Goal: Task Accomplishment & Management: Complete application form

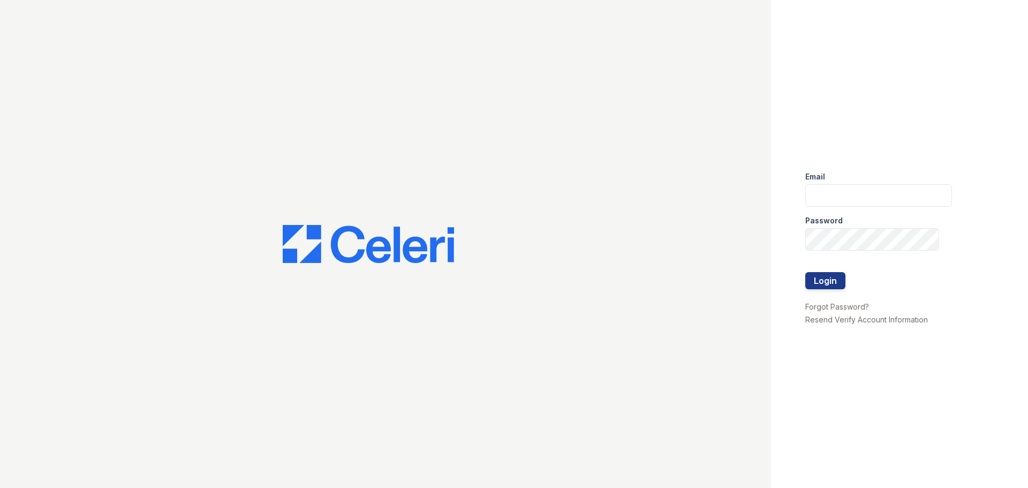
click at [874, 207] on div "Password" at bounding box center [879, 217] width 147 height 21
click at [873, 199] on input "email" at bounding box center [879, 195] width 147 height 22
type input "[EMAIL_ADDRESS][DOMAIN_NAME]"
click at [806, 272] on button "Login" at bounding box center [826, 280] width 40 height 17
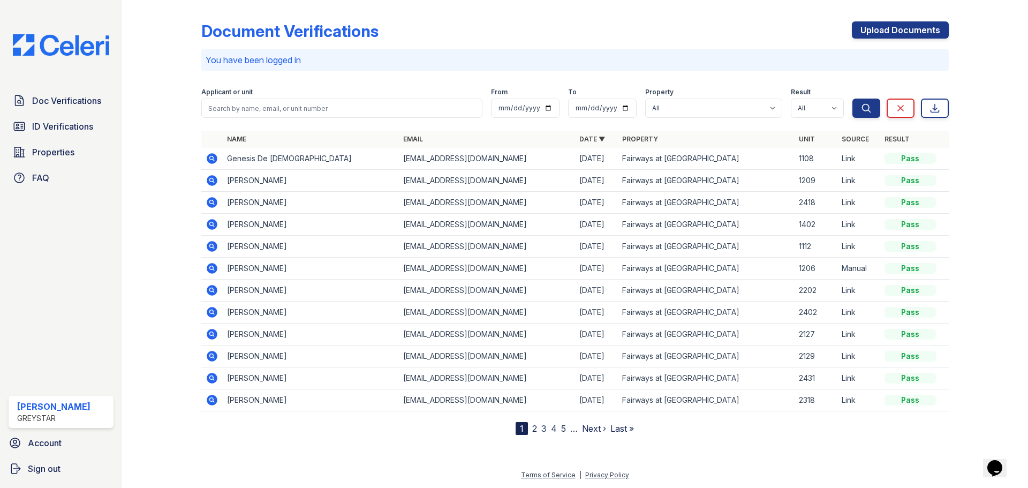
drag, startPoint x: 908, startPoint y: 30, endPoint x: 796, endPoint y: 37, distance: 111.7
click at [908, 30] on link "Upload Documents" at bounding box center [900, 29] width 97 height 17
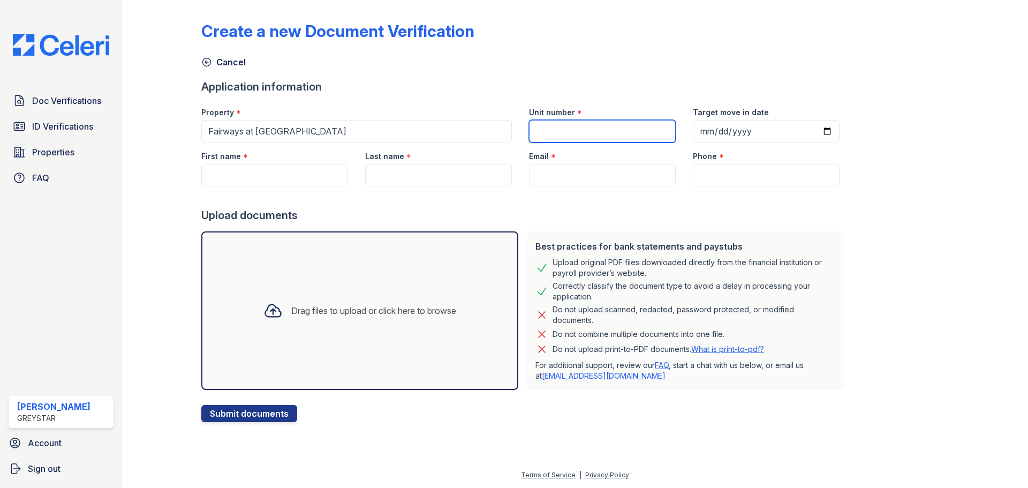
click at [562, 130] on input "Unit number" at bounding box center [602, 131] width 147 height 22
type input "2218"
click at [715, 139] on input "Target move in date" at bounding box center [766, 131] width 147 height 22
type input "2025-11-12"
click at [930, 233] on div "Create a new Document Verification Cancel Application information Property * Fa…" at bounding box center [575, 213] width 748 height 418
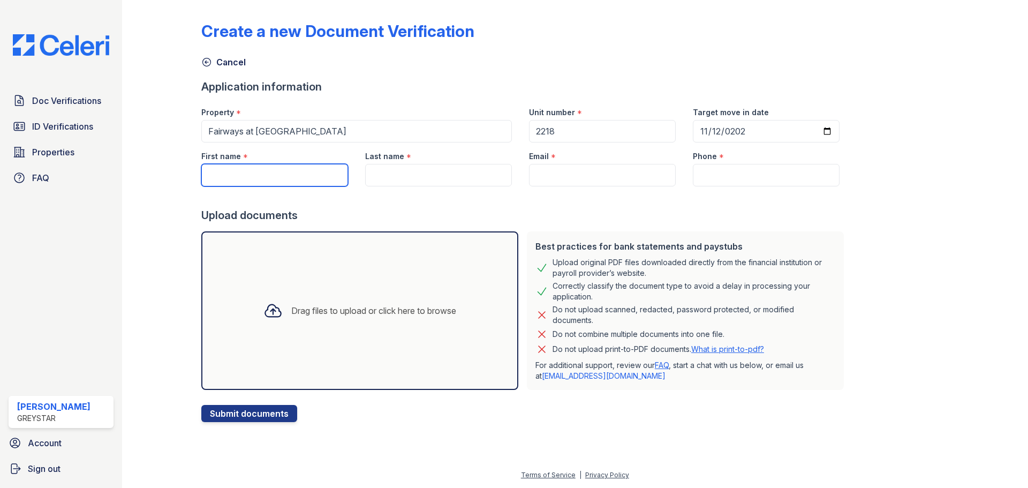
click at [282, 168] on input "First name" at bounding box center [274, 175] width 147 height 22
click at [285, 173] on input "First name" at bounding box center [274, 175] width 147 height 22
type input "Raichelle"
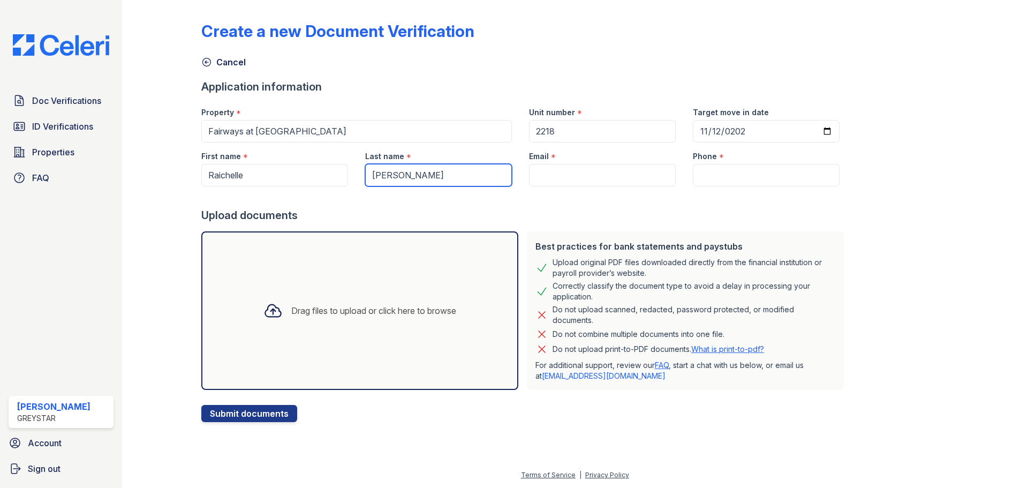
type input "Freeman"
paste input "raichellezfreeman@gmail.com"
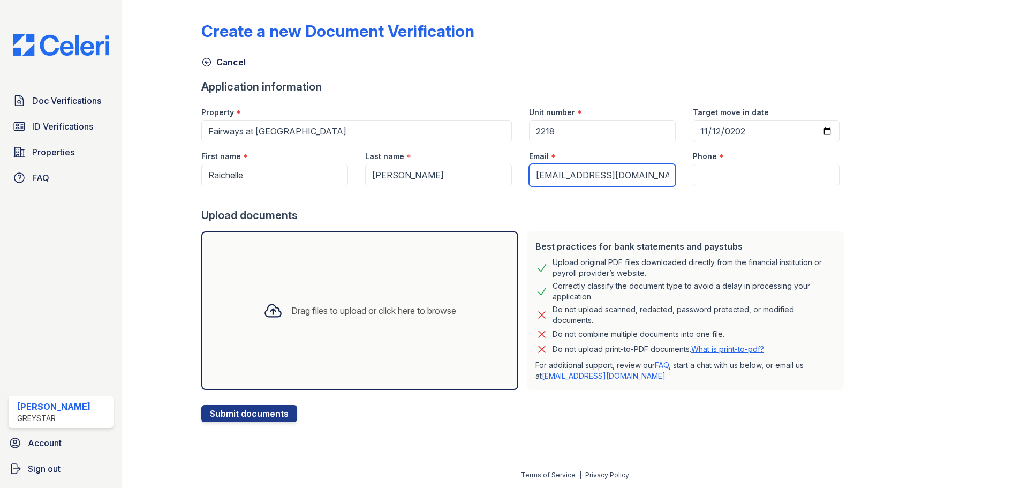
type input "raichellezfreeman@gmail.com"
click at [721, 162] on div "Phone *" at bounding box center [766, 152] width 147 height 21
drag, startPoint x: 725, startPoint y: 179, endPoint x: 710, endPoint y: 152, distance: 30.7
click at [725, 179] on input "Phone" at bounding box center [766, 175] width 147 height 22
paste input "201-780-9395"
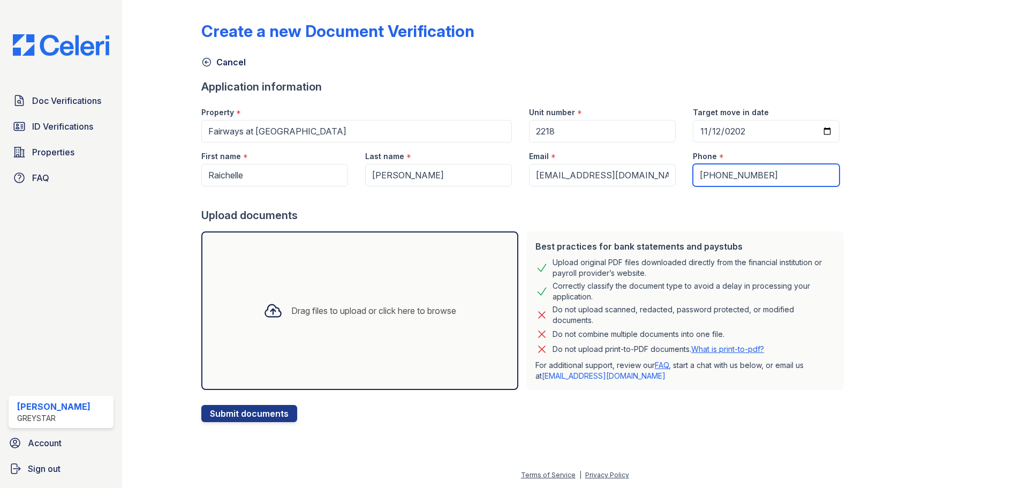
type input "201-780-9395"
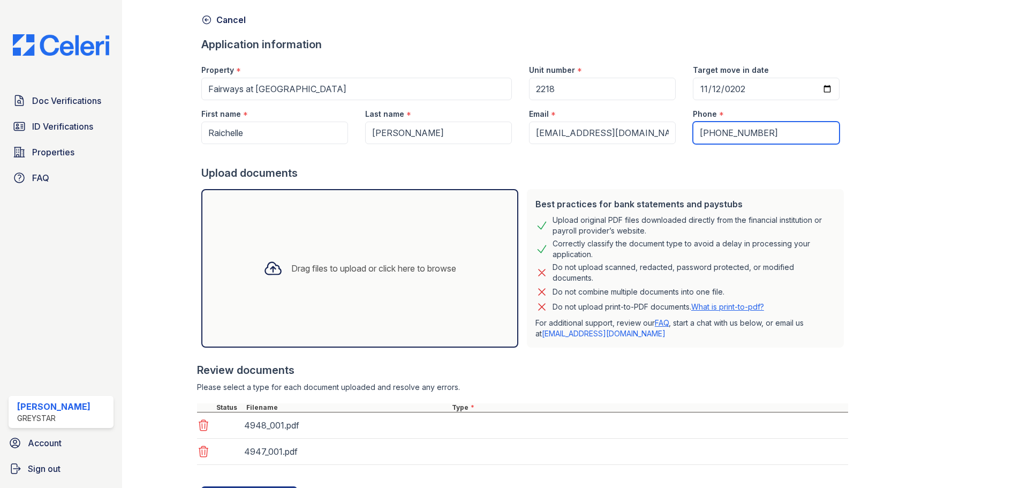
scroll to position [94, 0]
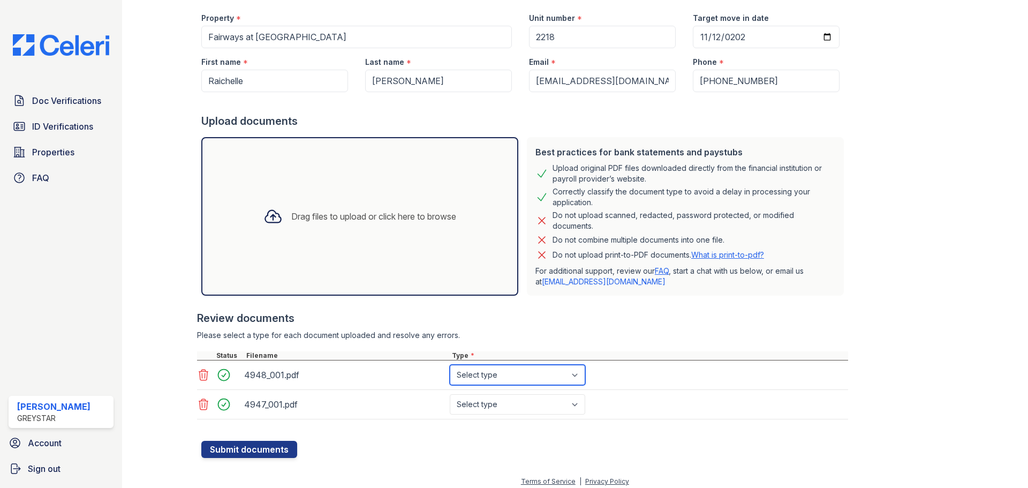
click at [503, 380] on select "Select type Paystub Bank Statement Offer Letter Tax Documents Benefit Award Let…" at bounding box center [518, 375] width 136 height 20
select select "paystub"
click at [450, 365] on select "Select type Paystub Bank Statement Offer Letter Tax Documents Benefit Award Let…" at bounding box center [518, 375] width 136 height 20
click at [494, 404] on select "Select type Paystub Bank Statement Offer Letter Tax Documents Benefit Award Let…" at bounding box center [518, 404] width 136 height 20
select select "paystub"
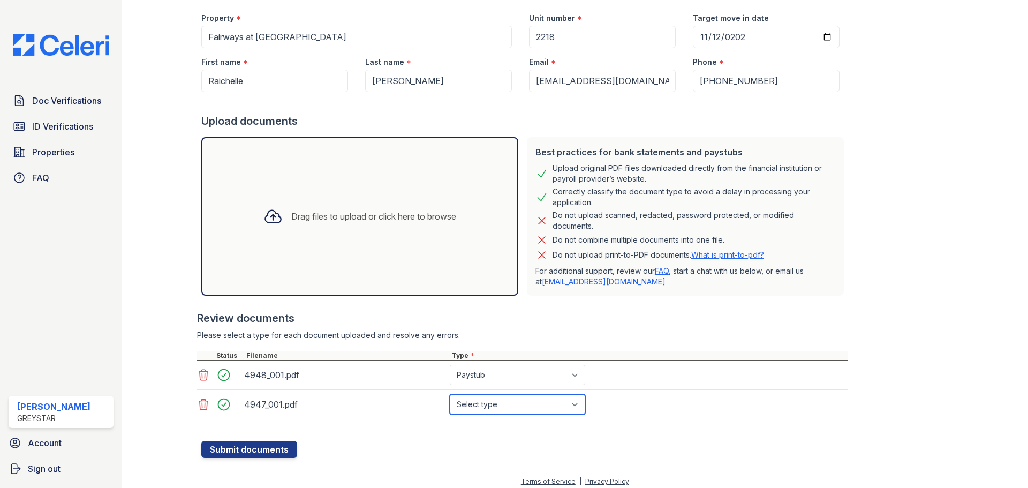
click at [450, 394] on select "Select type Paystub Bank Statement Offer Letter Tax Documents Benefit Award Let…" at bounding box center [518, 404] width 136 height 20
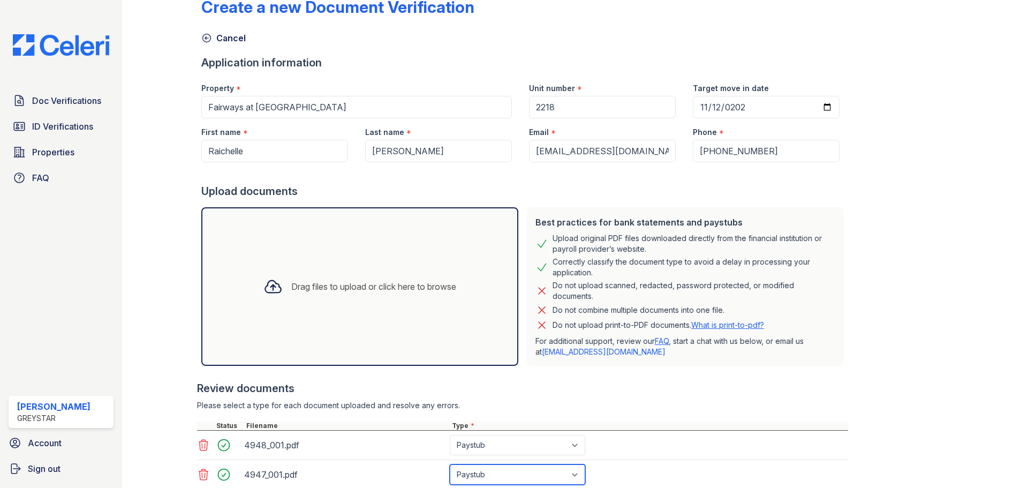
scroll to position [0, 0]
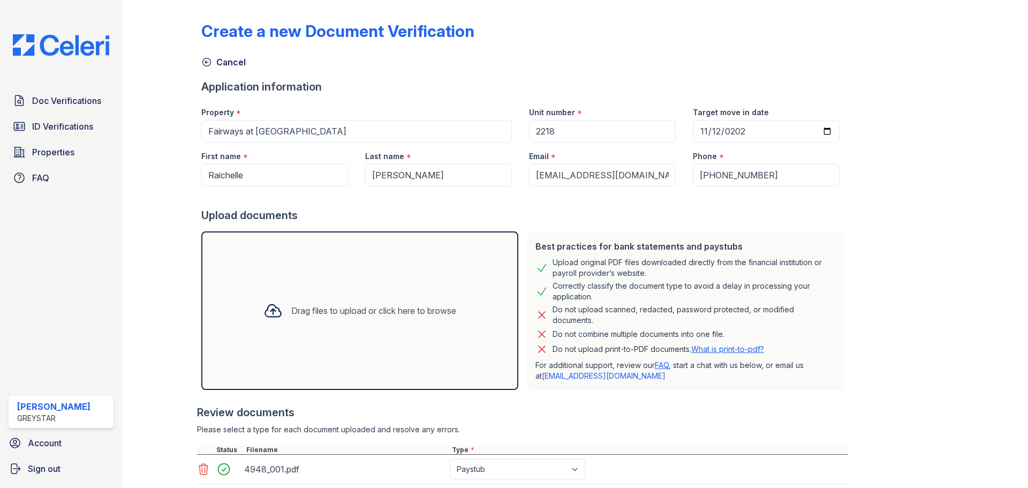
click at [877, 309] on div "Create a new Document Verification Cancel Application information Property * Fa…" at bounding box center [575, 278] width 748 height 548
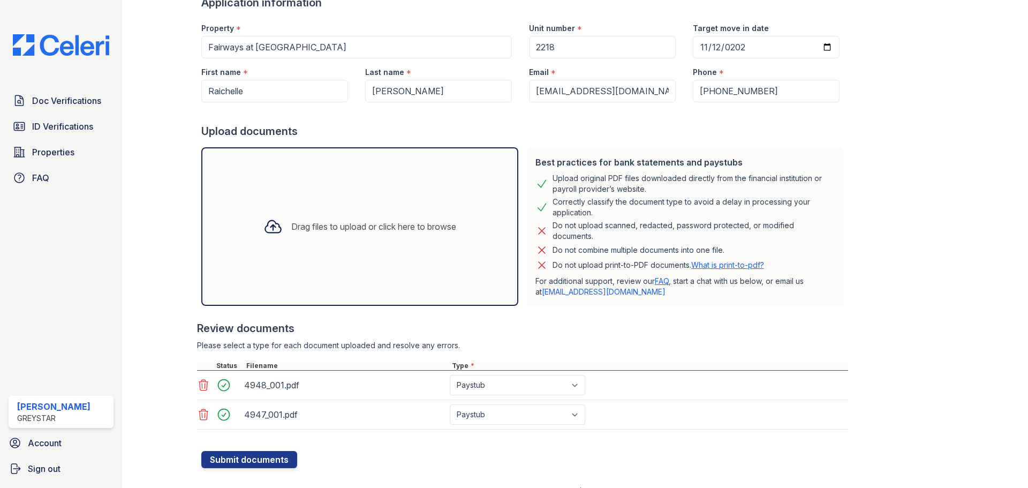
scroll to position [101, 0]
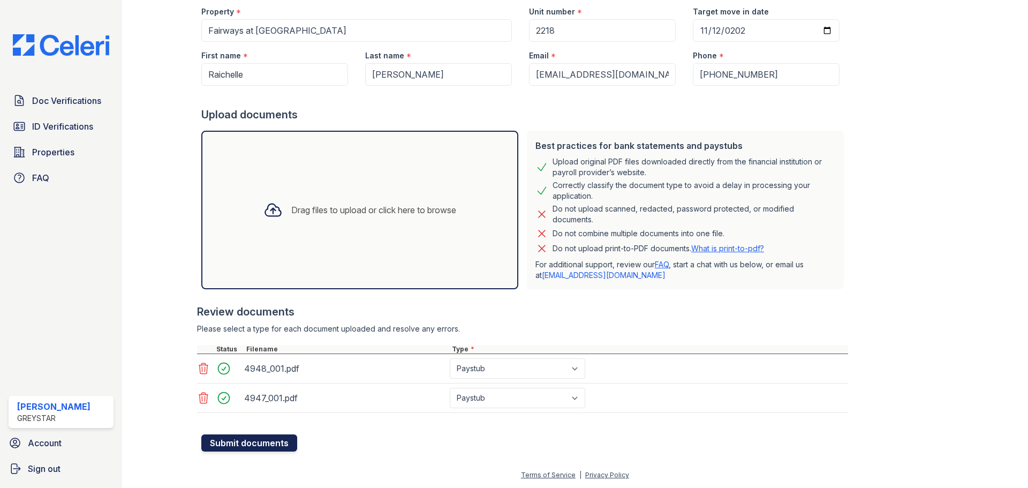
click at [272, 439] on button "Submit documents" at bounding box center [249, 442] width 96 height 17
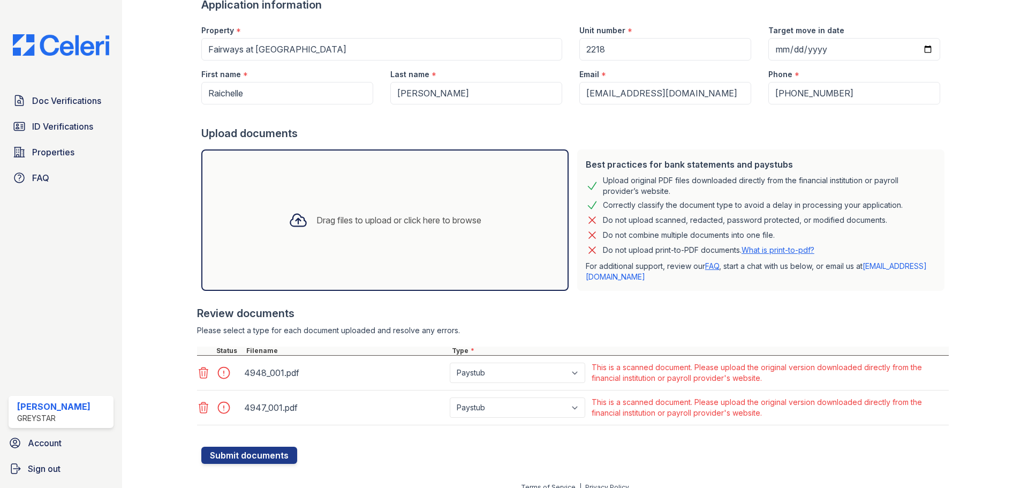
scroll to position [124, 0]
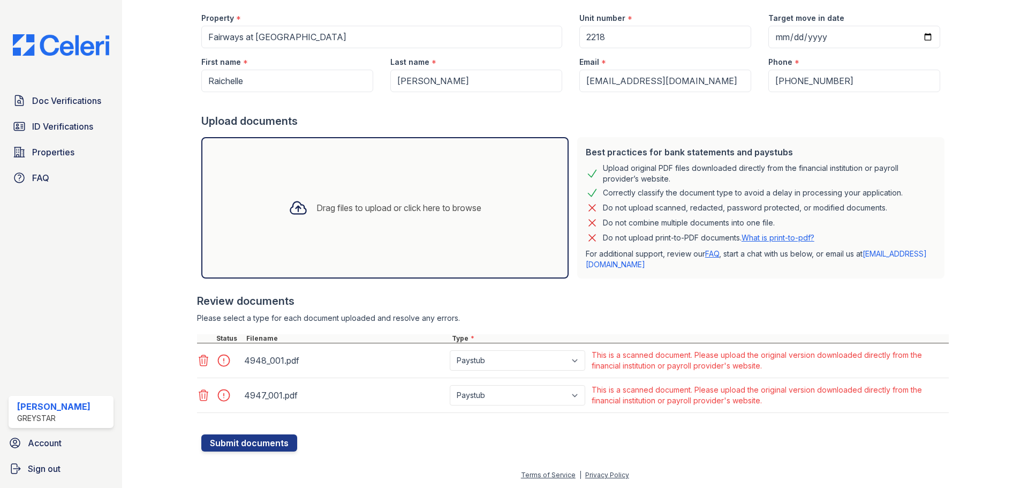
click at [766, 367] on div "This is a scanned document. Please upload the original version downloaded direc…" at bounding box center [769, 360] width 355 height 21
drag, startPoint x: 779, startPoint y: 400, endPoint x: 747, endPoint y: 370, distance: 43.6
click at [747, 370] on div "4948_001.pdf Paystub Bank Statement Offer Letter Tax Documents Benefit Award Le…" at bounding box center [573, 378] width 752 height 70
click at [797, 454] on div "Create a new Document Verification Cancel Please correct the errors below. Appl…" at bounding box center [575, 172] width 872 height 593
drag, startPoint x: 769, startPoint y: 407, endPoint x: 590, endPoint y: 347, distance: 188.2
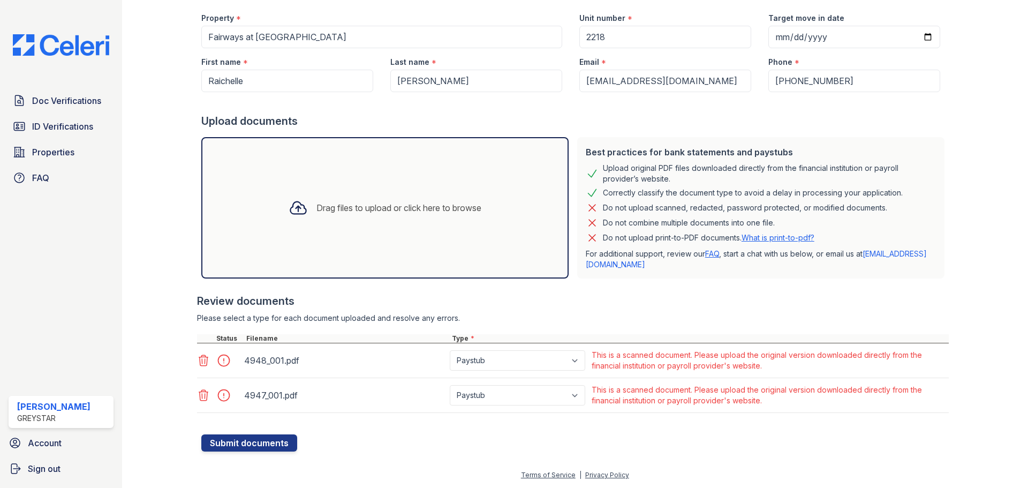
click at [590, 347] on div "4948_001.pdf Paystub Bank Statement Offer Letter Tax Documents Benefit Award Le…" at bounding box center [573, 378] width 752 height 70
click at [664, 467] on div "Create a new Document Verification Cancel Please correct the errors below. Appl…" at bounding box center [575, 172] width 872 height 593
click at [686, 419] on div at bounding box center [573, 418] width 752 height 11
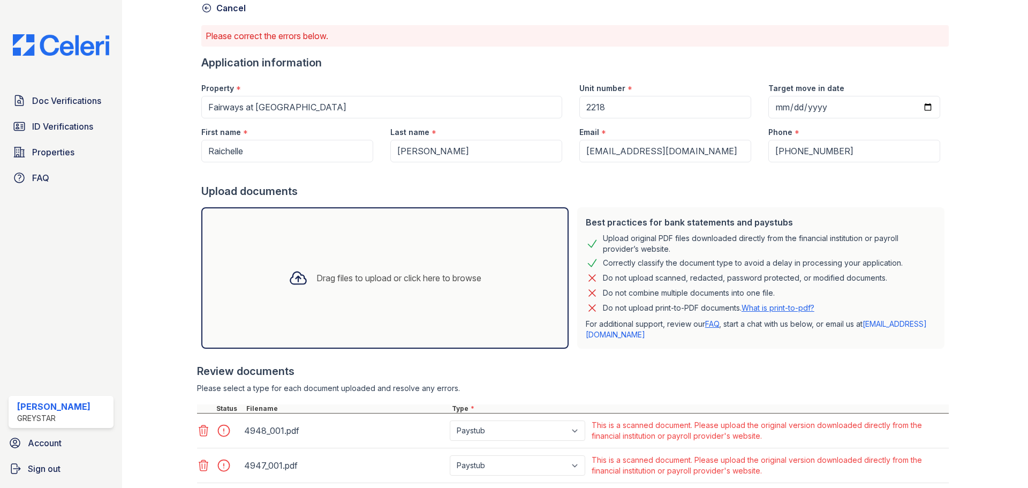
scroll to position [0, 0]
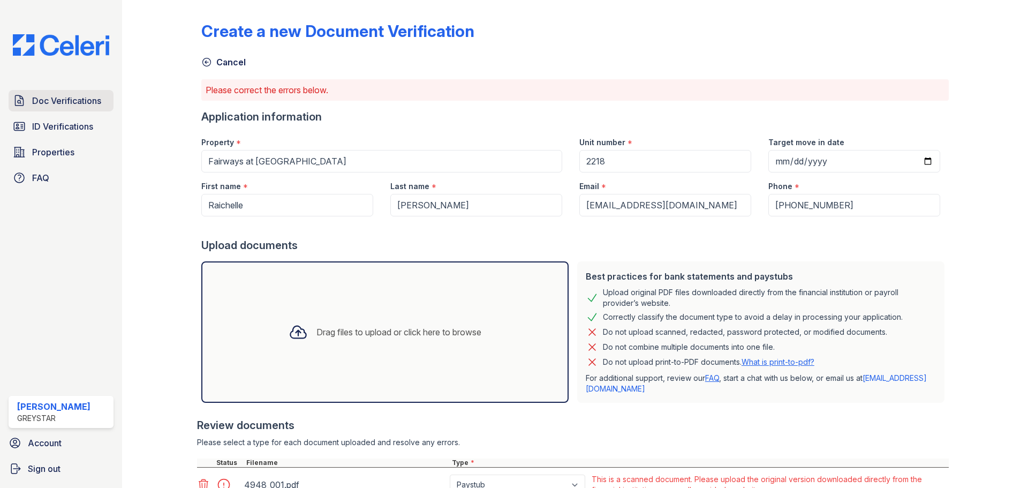
click at [93, 108] on link "Doc Verifications" at bounding box center [61, 100] width 105 height 21
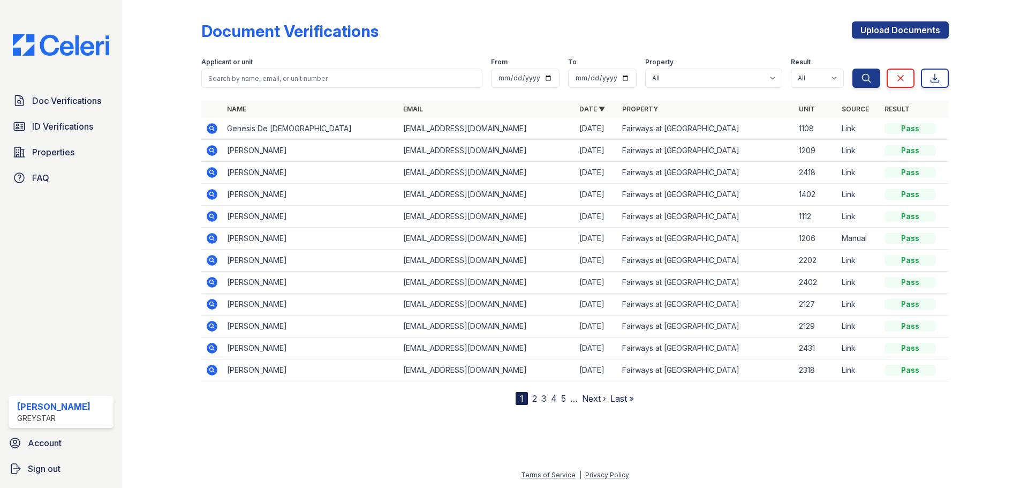
click at [213, 129] on icon at bounding box center [212, 128] width 13 height 13
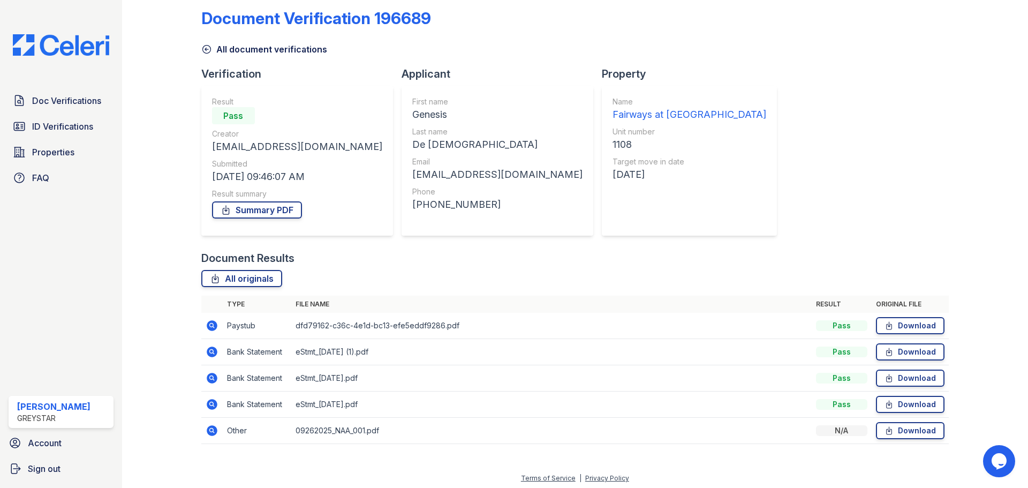
scroll to position [16, 0]
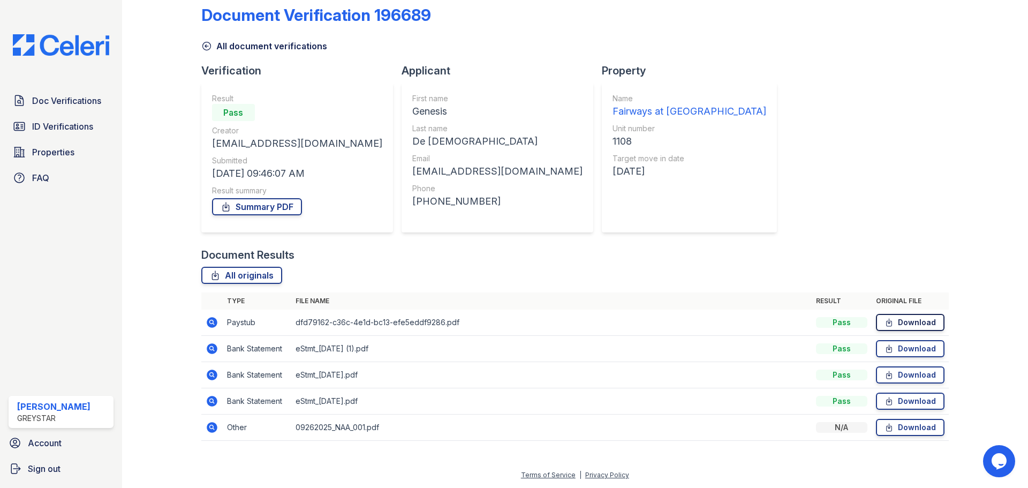
click at [898, 325] on link "Download" at bounding box center [910, 322] width 69 height 17
click at [920, 348] on link "Download" at bounding box center [910, 348] width 69 height 17
click at [889, 370] on link "Download" at bounding box center [910, 374] width 69 height 17
click at [910, 394] on link "Download" at bounding box center [910, 401] width 69 height 17
click at [928, 401] on link "Download" at bounding box center [910, 401] width 69 height 17
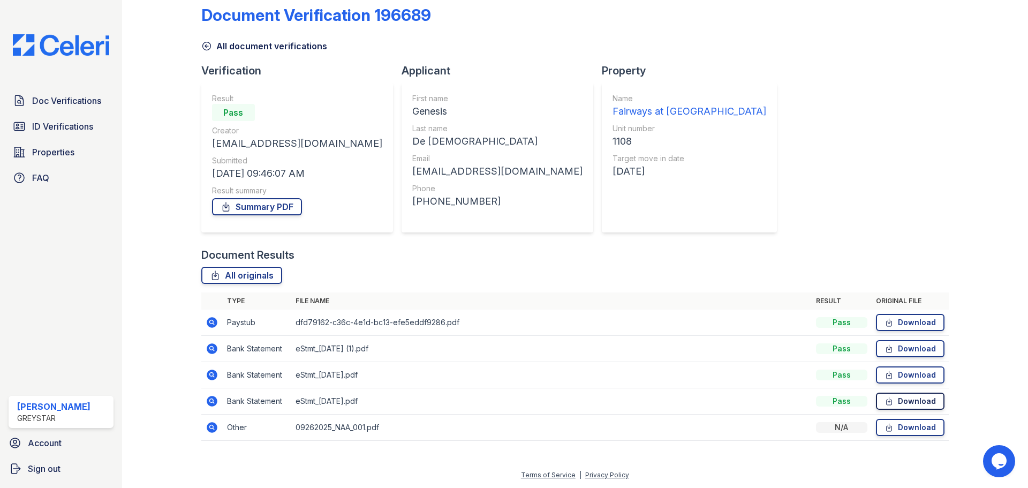
click at [924, 403] on link "Download" at bounding box center [910, 401] width 69 height 17
click at [892, 423] on link "Download" at bounding box center [910, 427] width 69 height 17
click at [976, 144] on div at bounding box center [980, 219] width 62 height 463
click at [840, 65] on div "Document Verification 196689 All document verifications Verification Result Pas…" at bounding box center [575, 219] width 748 height 463
click at [986, 245] on div at bounding box center [980, 219] width 62 height 463
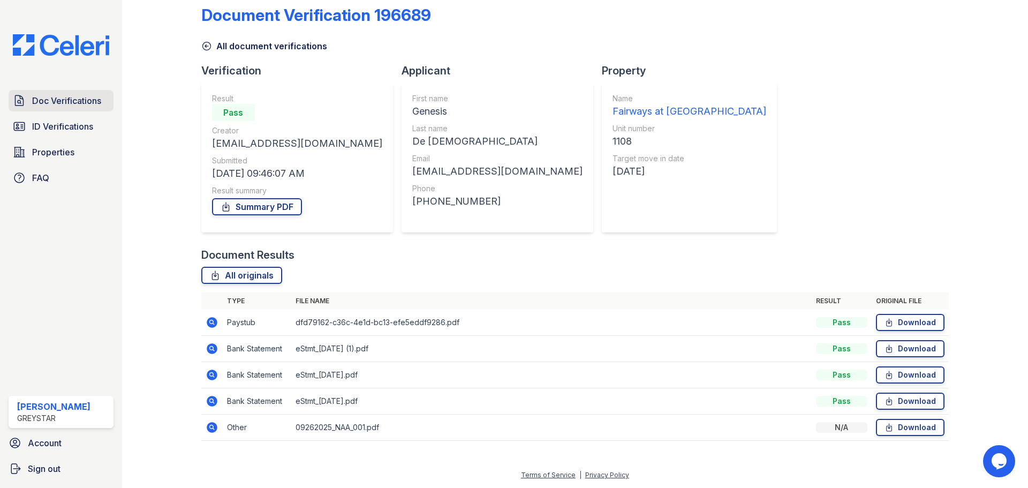
click at [46, 110] on link "Doc Verifications" at bounding box center [61, 100] width 105 height 21
